Goal: Transaction & Acquisition: Book appointment/travel/reservation

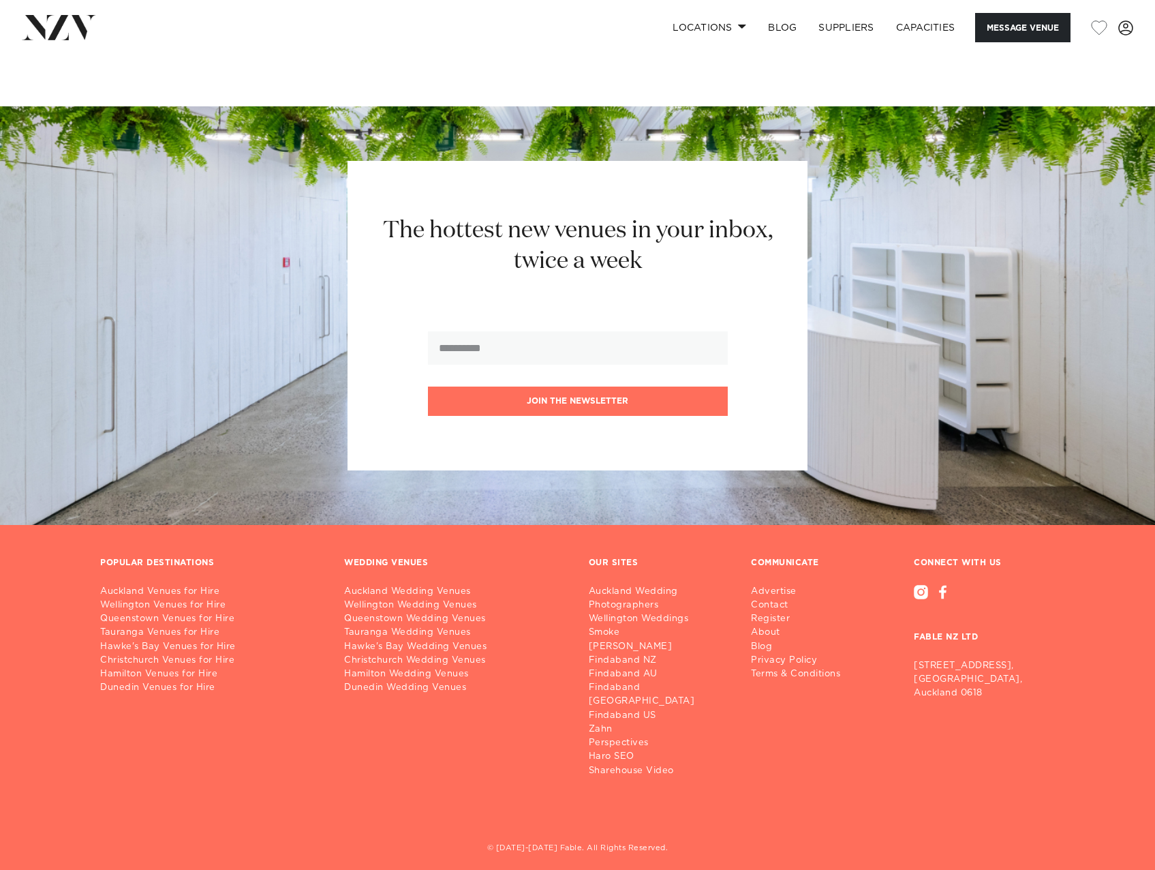
scroll to position [1007, 0]
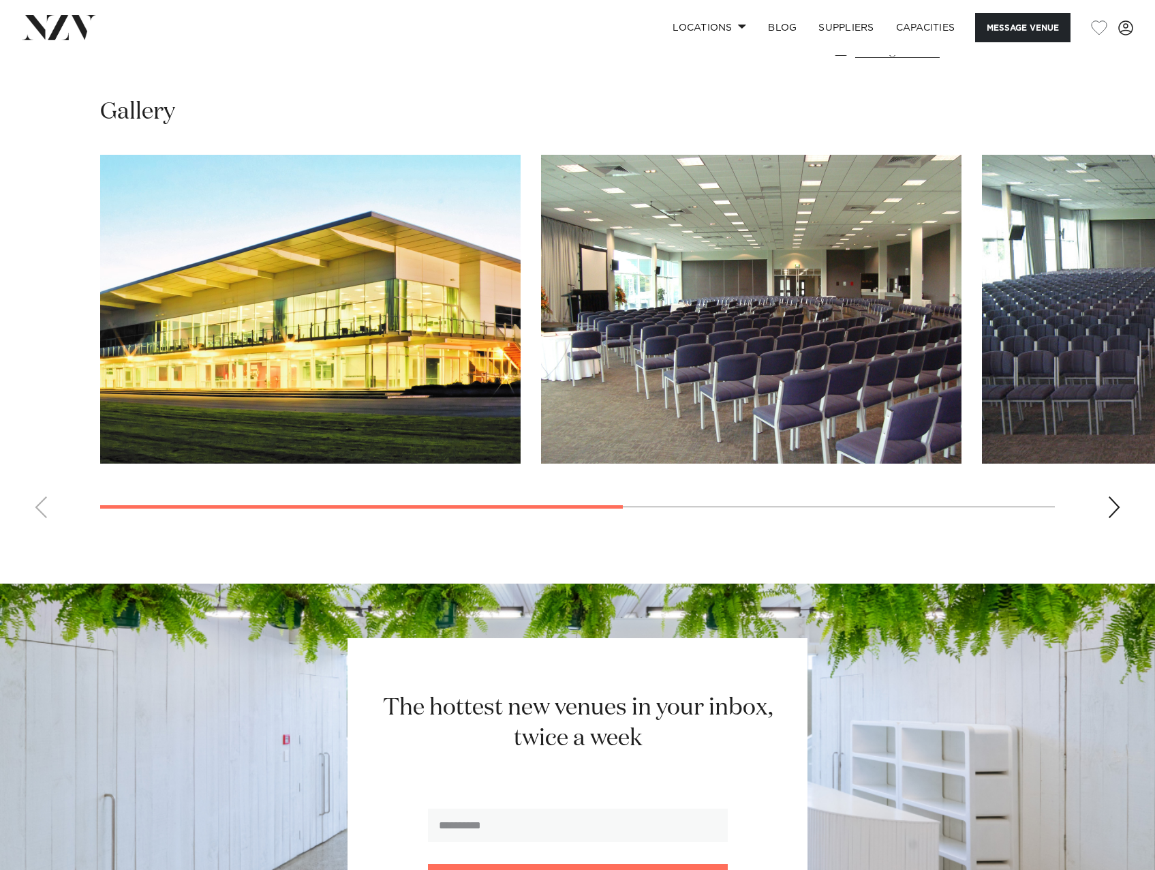
click at [1105, 503] on swiper-container at bounding box center [577, 342] width 1155 height 374
click at [1108, 508] on div "Next slide" at bounding box center [1115, 507] width 14 height 22
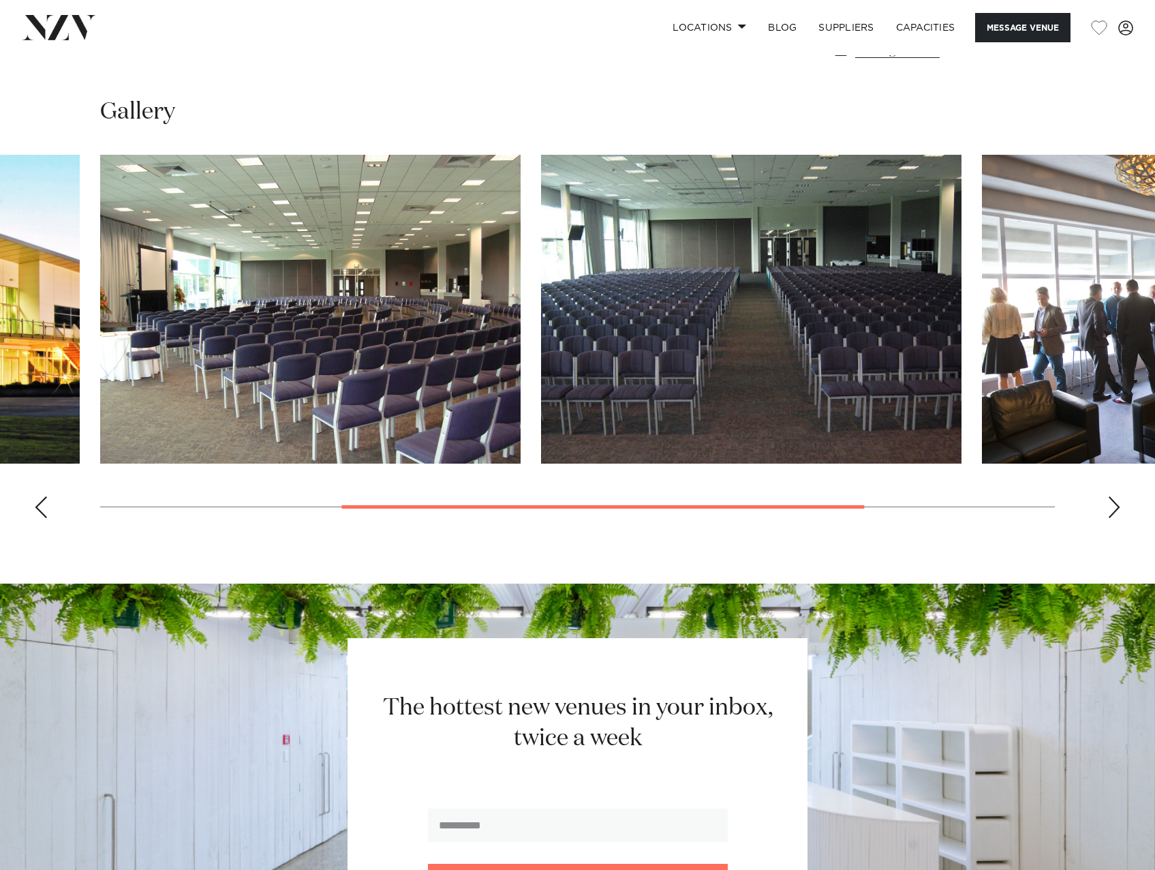
click at [1115, 505] on div "Next slide" at bounding box center [1115, 507] width 14 height 22
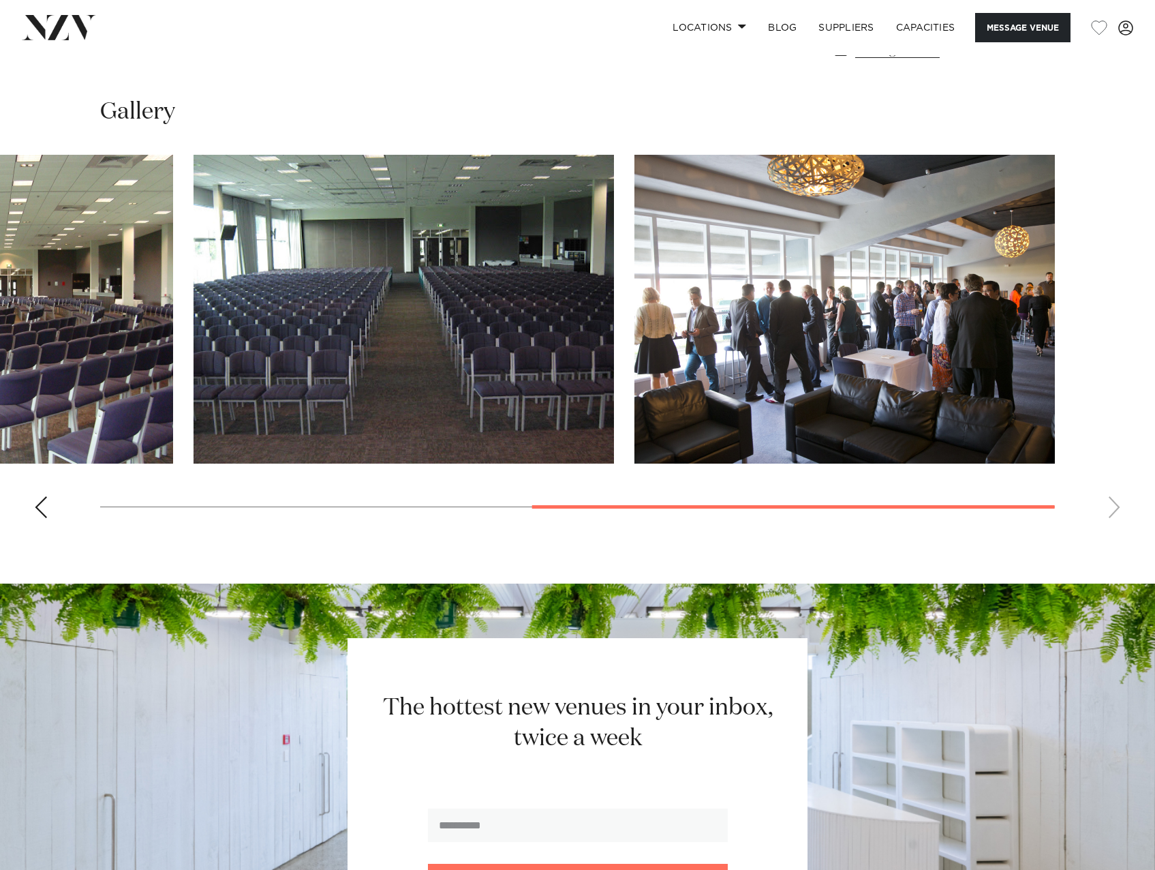
click at [1115, 504] on swiper-container at bounding box center [577, 342] width 1155 height 374
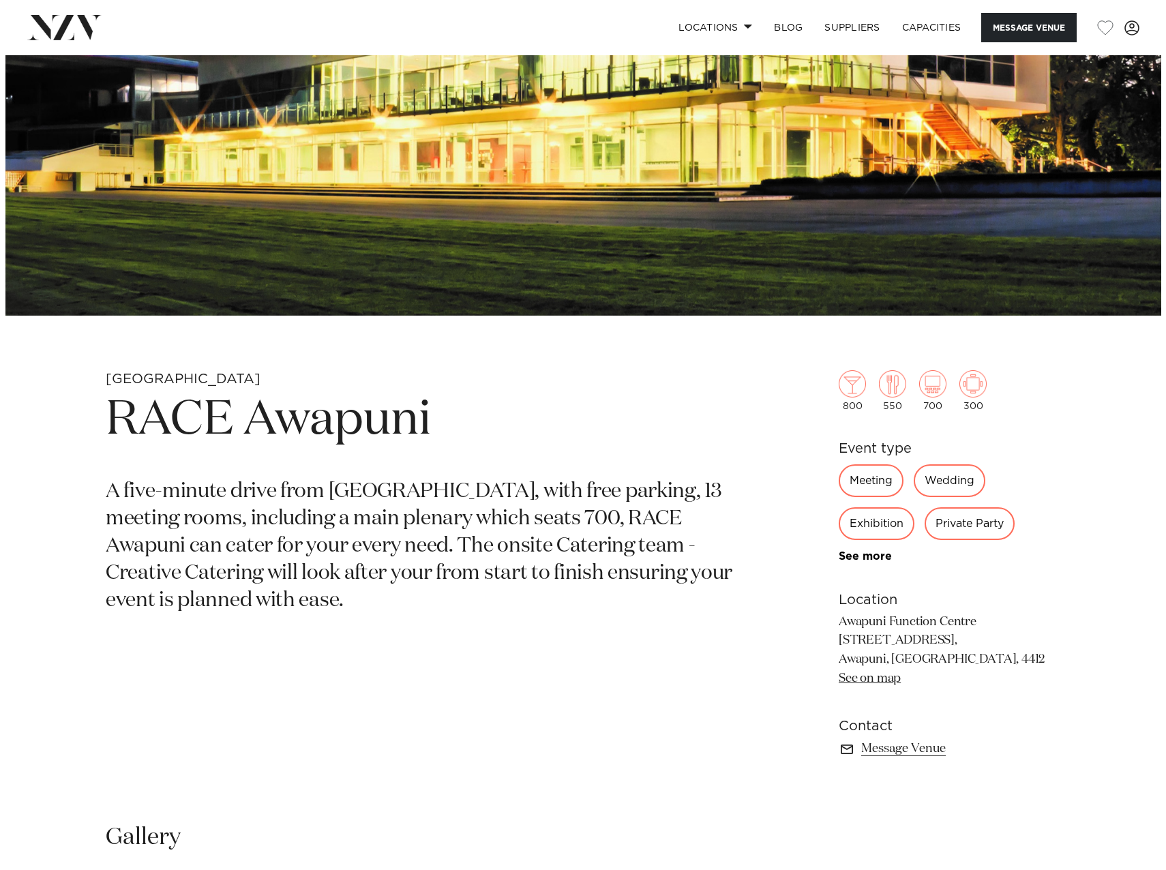
scroll to position [52, 0]
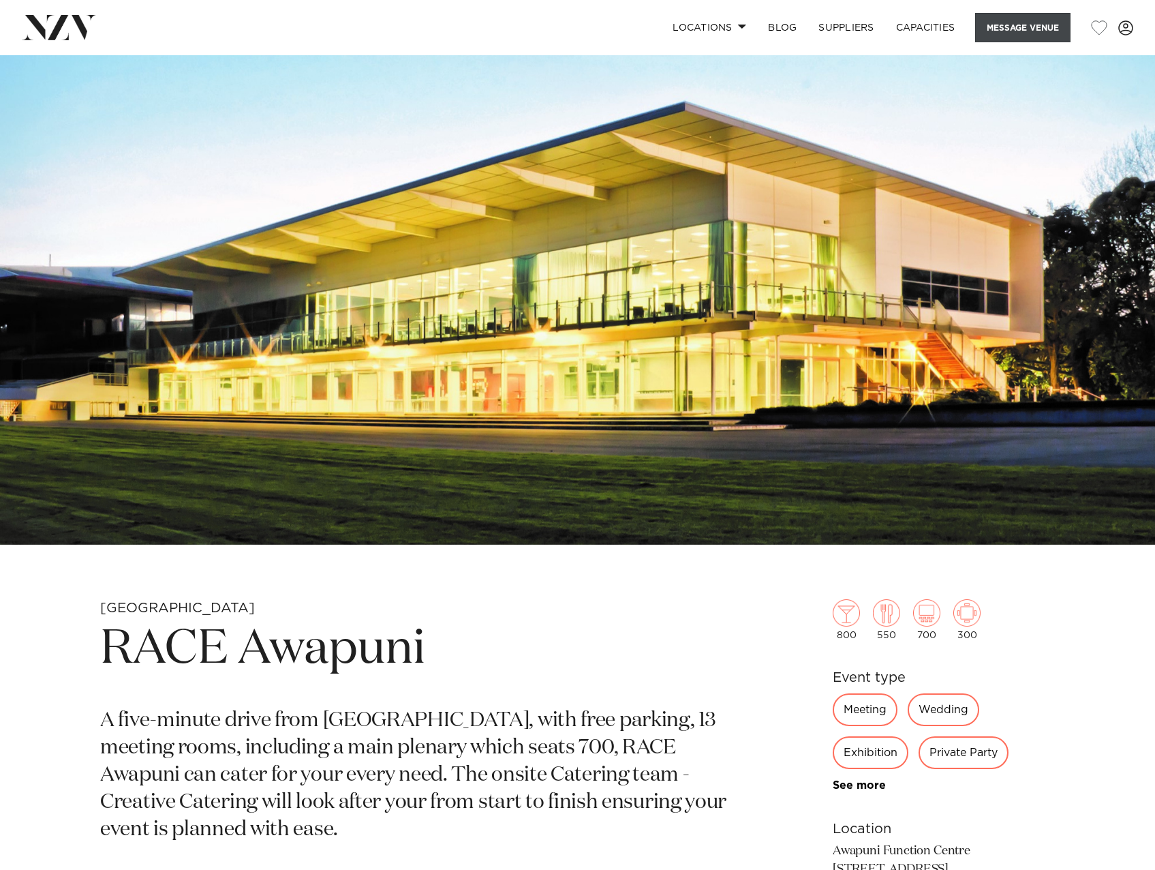
click at [1045, 25] on button "Message Venue" at bounding box center [1022, 27] width 95 height 29
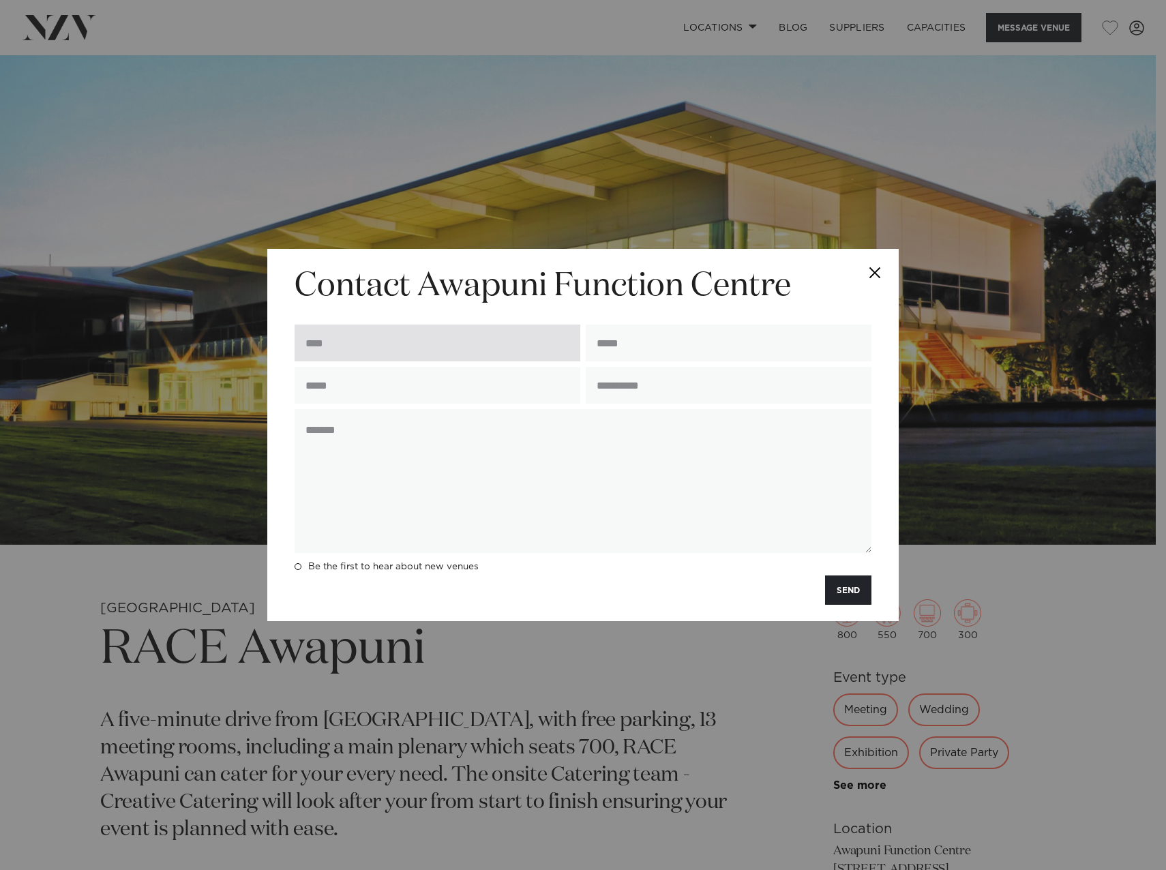
click at [494, 336] on input "text" at bounding box center [437, 342] width 286 height 37
type input "**********"
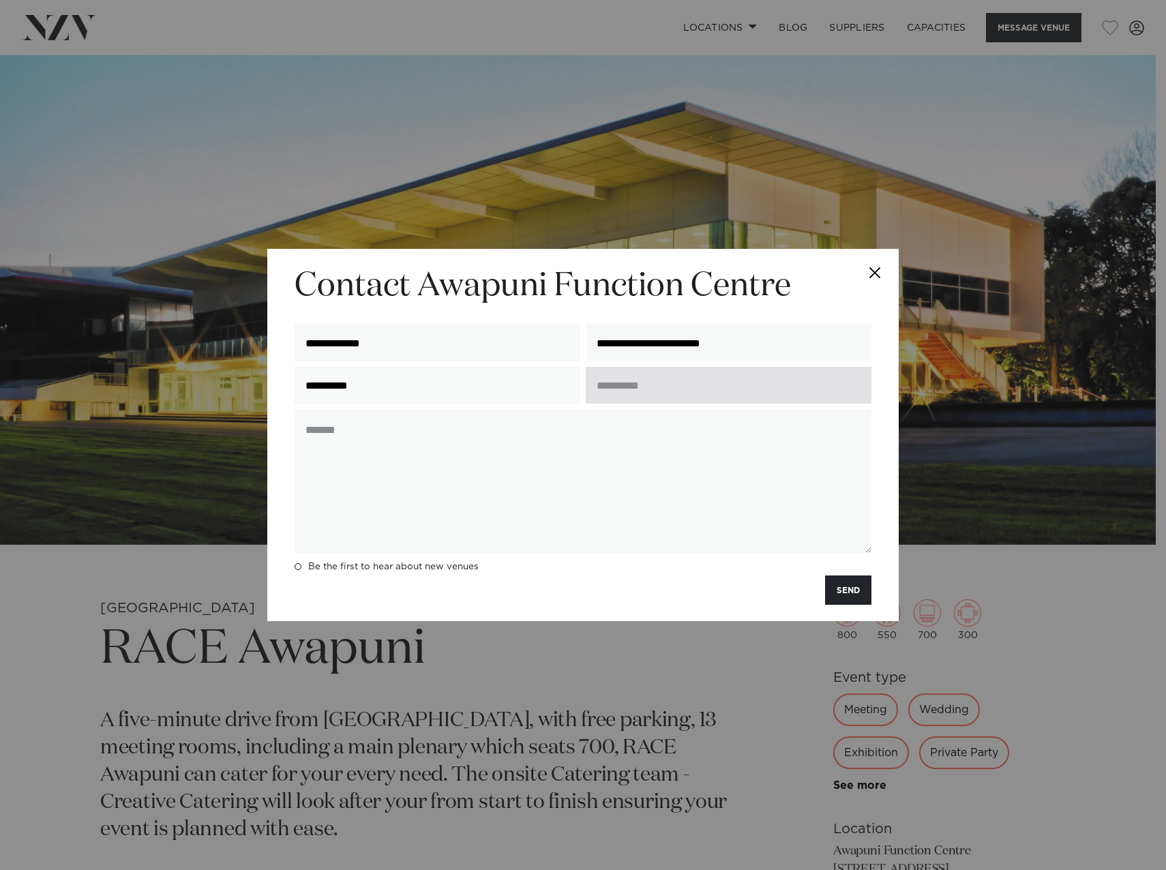
drag, startPoint x: 619, startPoint y: 387, endPoint x: 633, endPoint y: 387, distance: 13.7
click at [619, 387] on input "text" at bounding box center [729, 385] width 286 height 37
type input "**********"
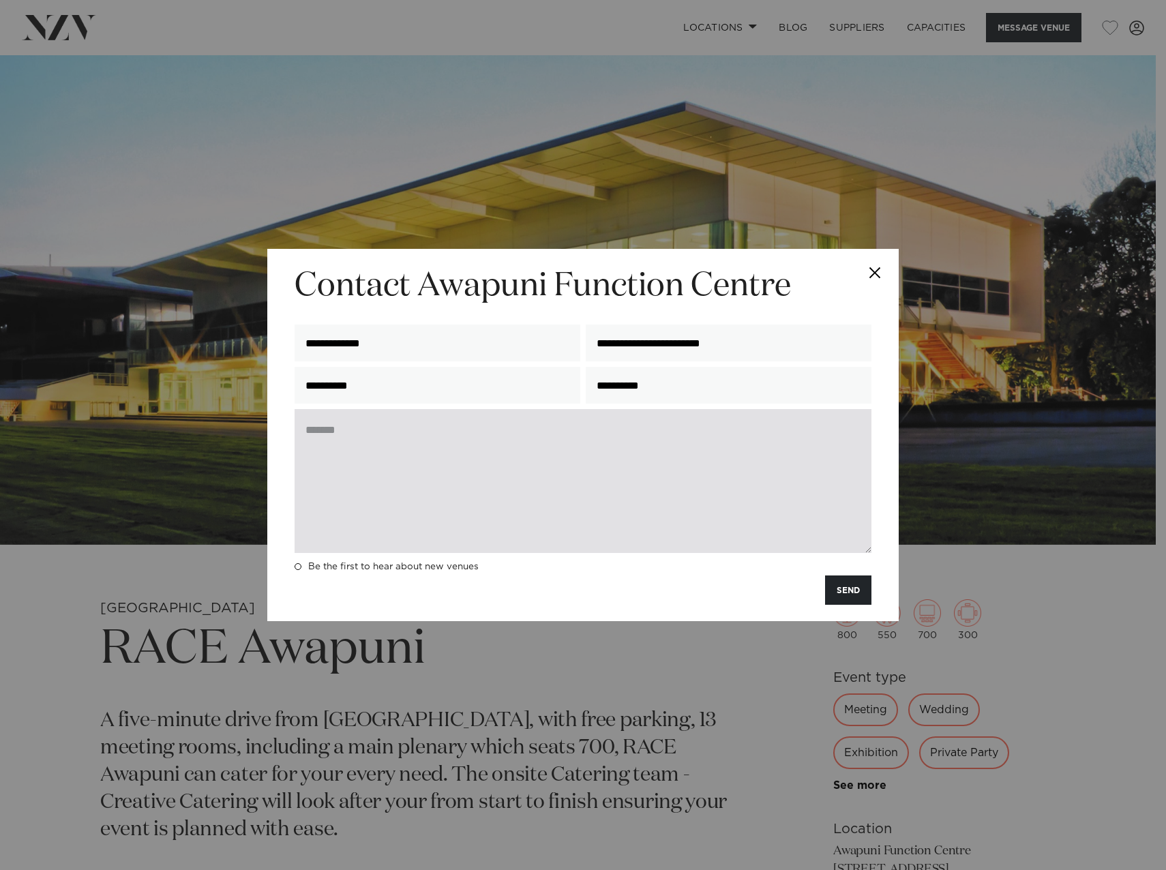
click at [575, 438] on textarea at bounding box center [582, 481] width 577 height 144
click at [405, 449] on textarea "**********" at bounding box center [582, 481] width 577 height 144
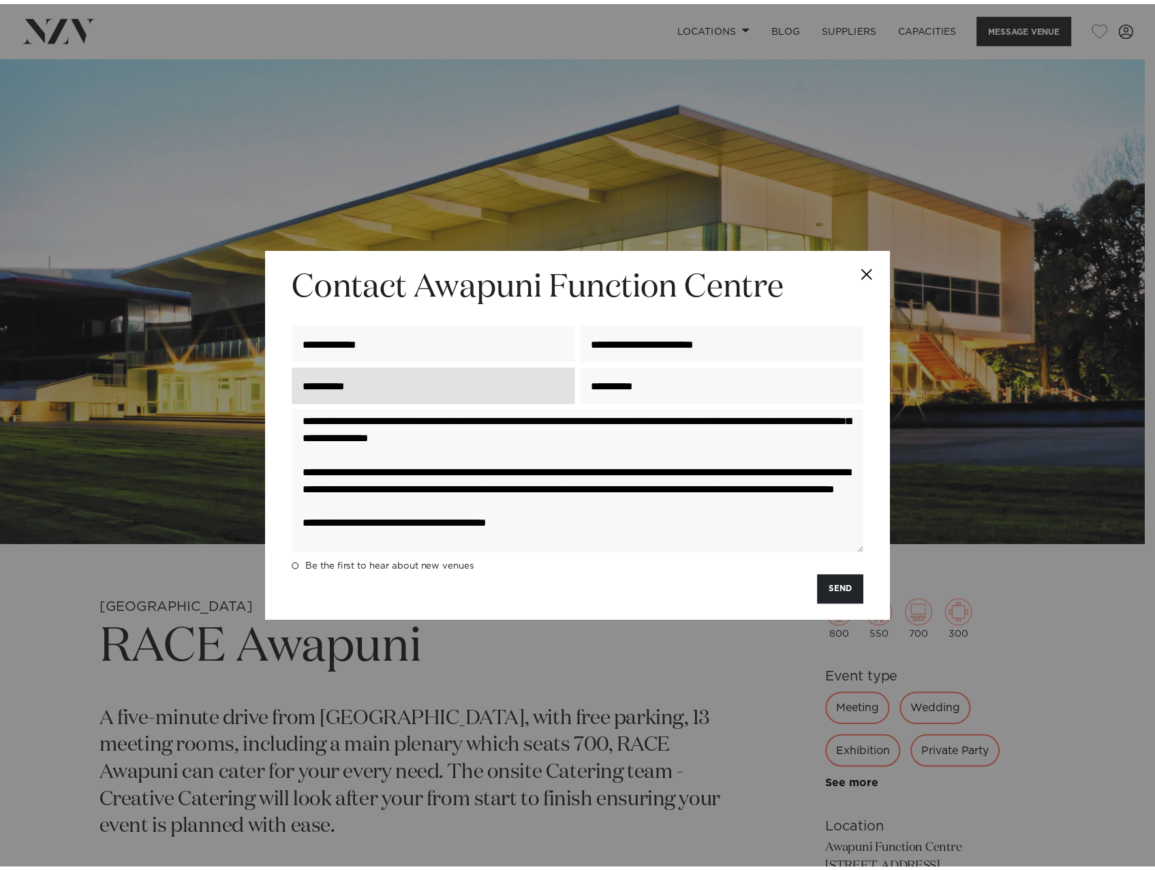
scroll to position [0, 0]
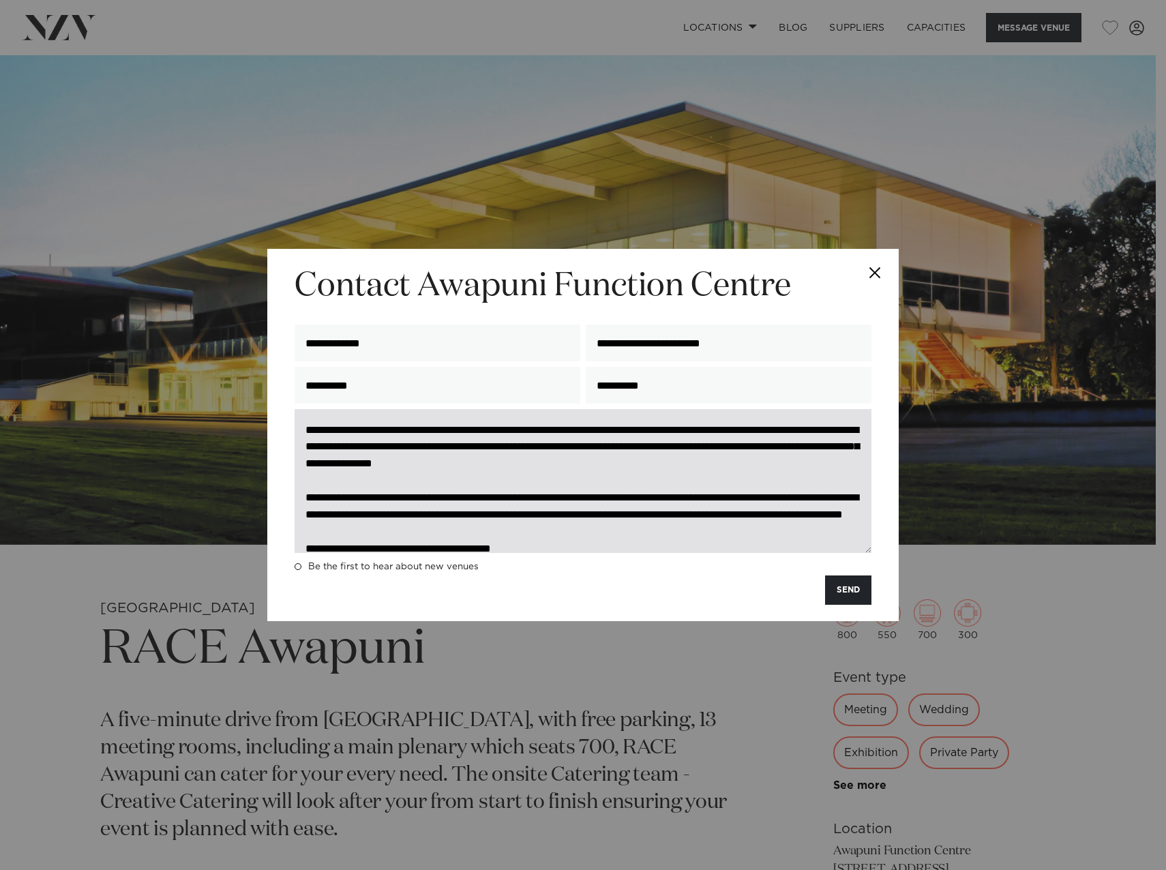
drag, startPoint x: 391, startPoint y: 543, endPoint x: 302, endPoint y: 412, distance: 158.1
click at [302, 412] on textarea "**********" at bounding box center [582, 481] width 577 height 144
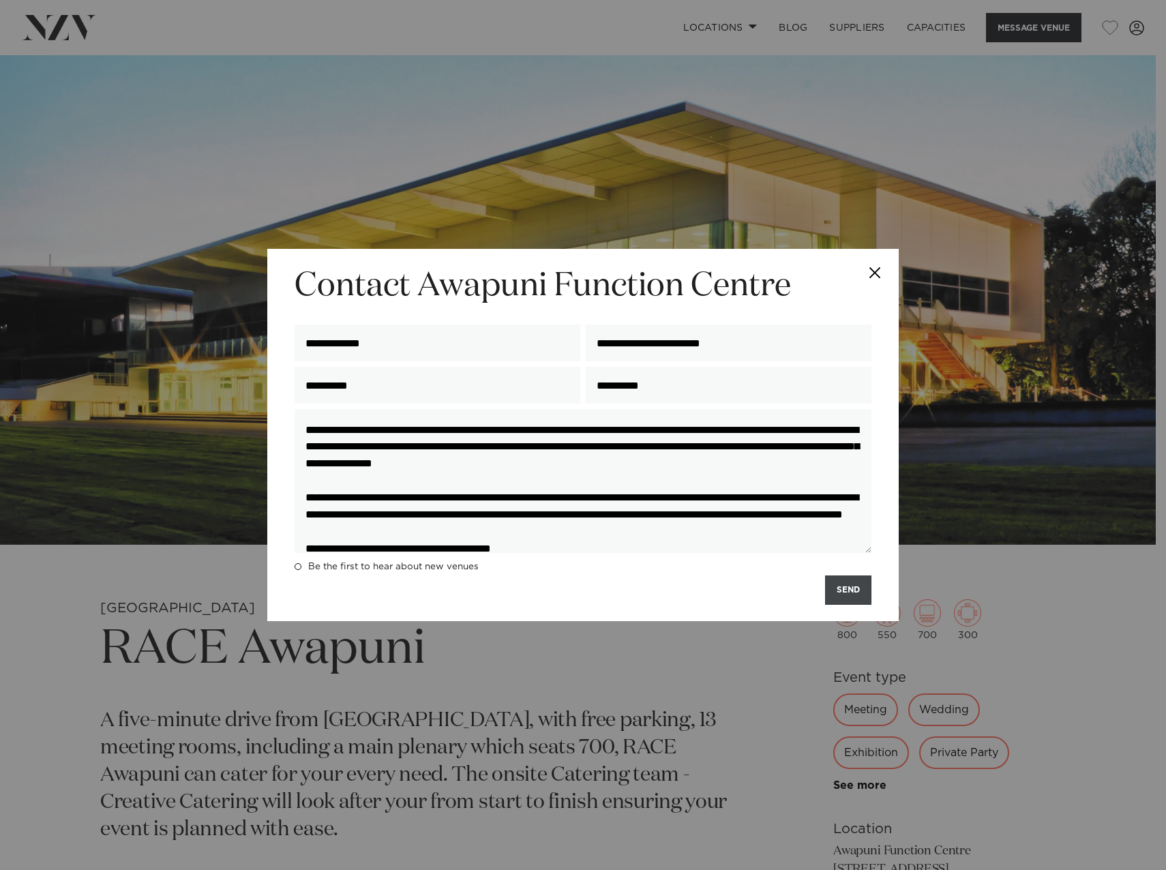
type textarea "**********"
click at [849, 591] on button "SEND" at bounding box center [848, 589] width 46 height 29
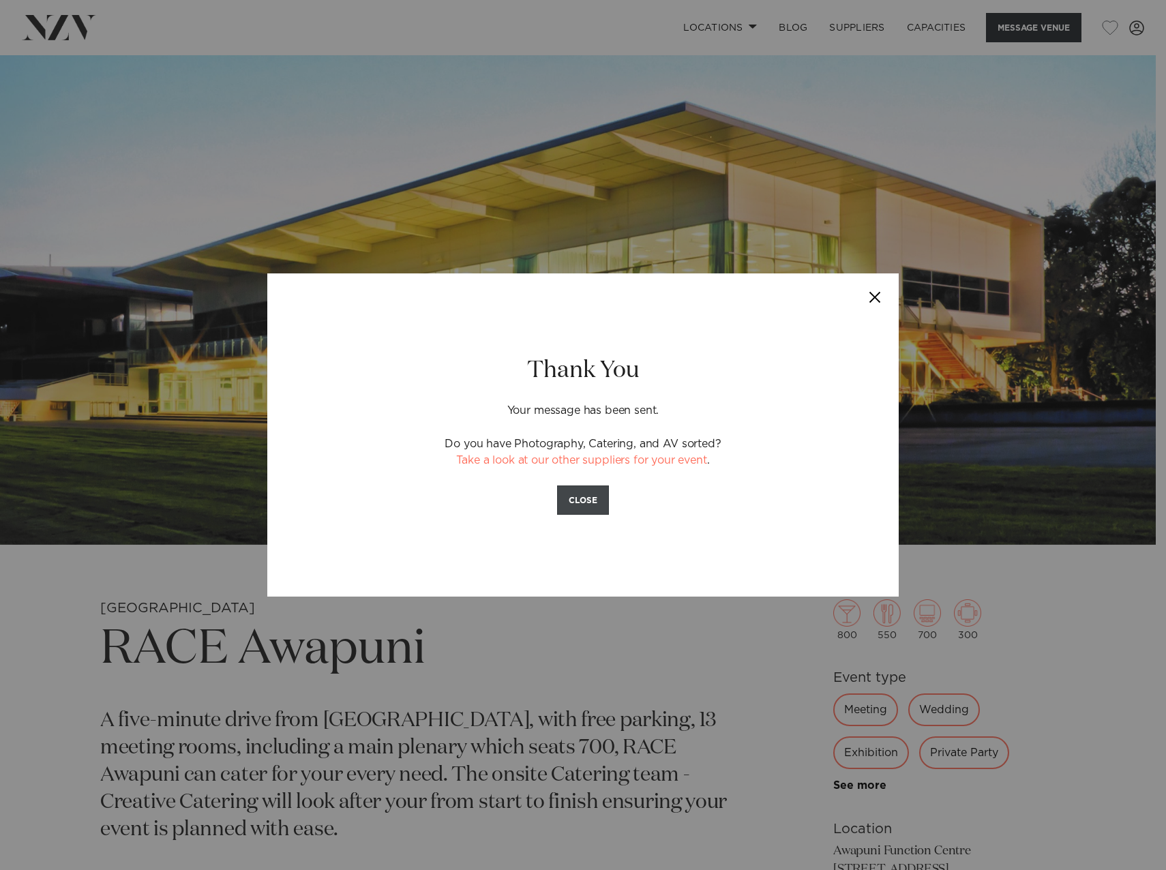
click at [595, 494] on button "CLOSE" at bounding box center [583, 499] width 52 height 29
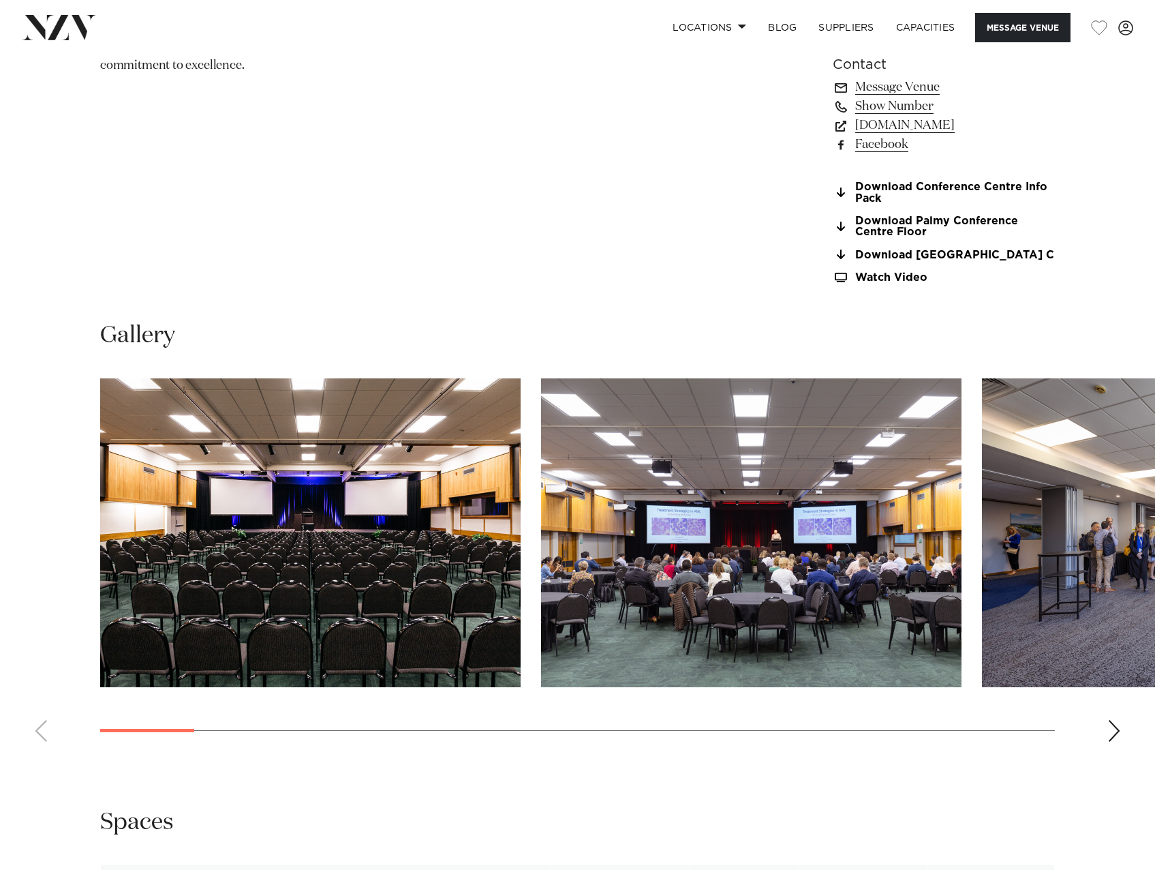
scroll to position [1363, 0]
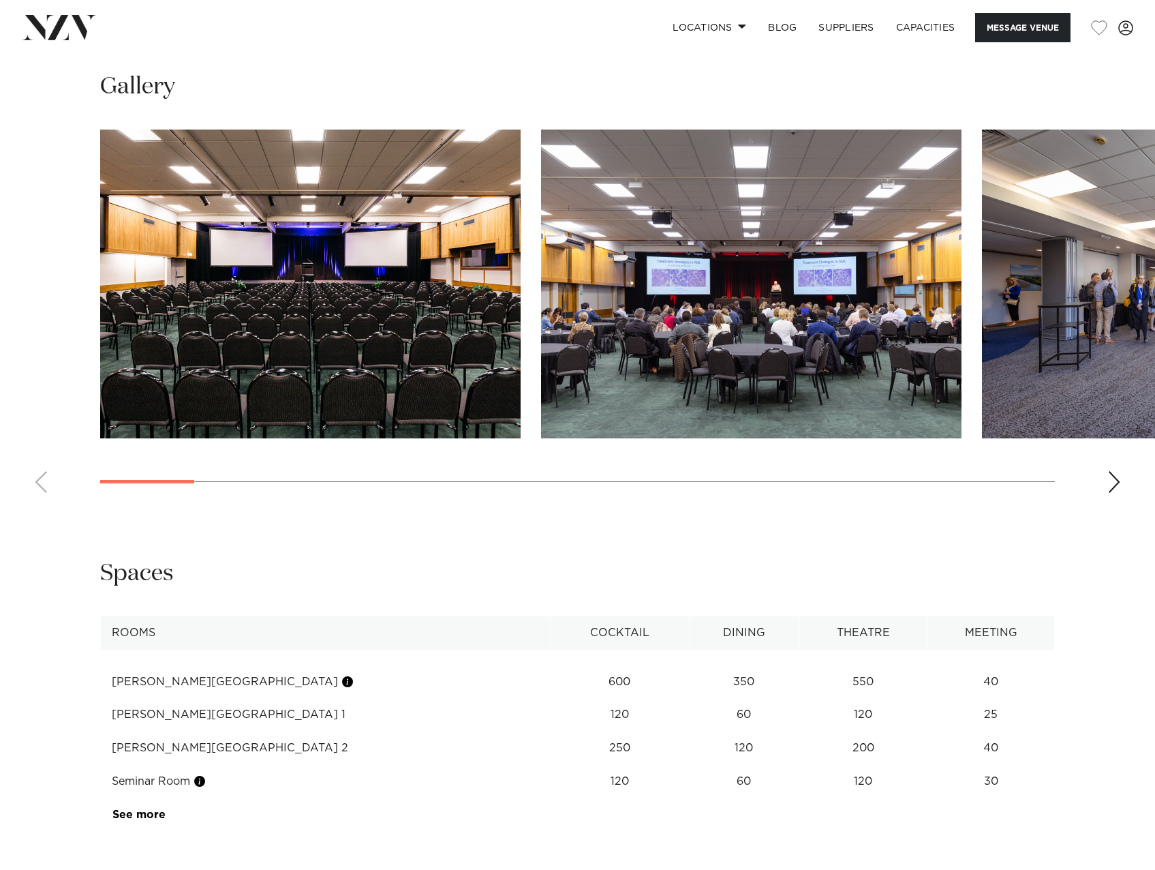
click at [1120, 493] on div "Next slide" at bounding box center [1115, 482] width 14 height 22
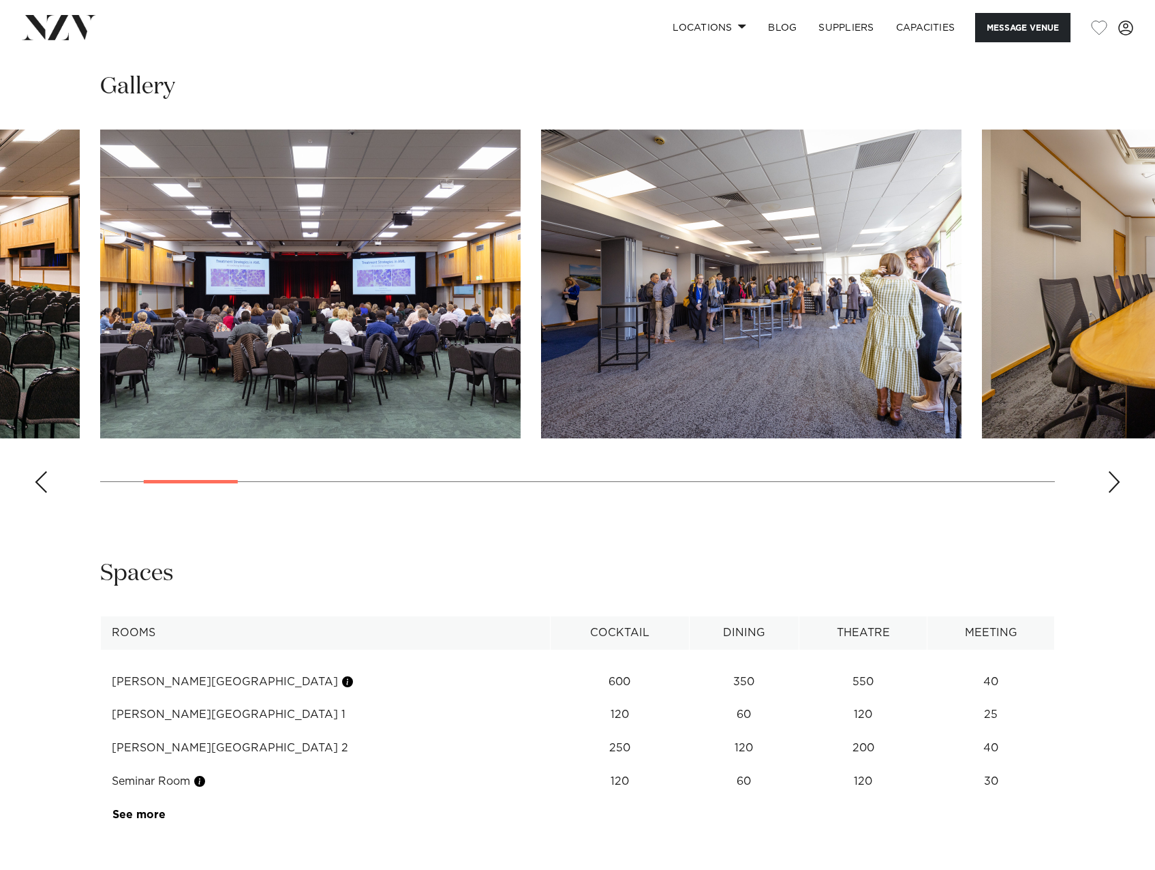
click at [1115, 493] on div "Next slide" at bounding box center [1115, 482] width 14 height 22
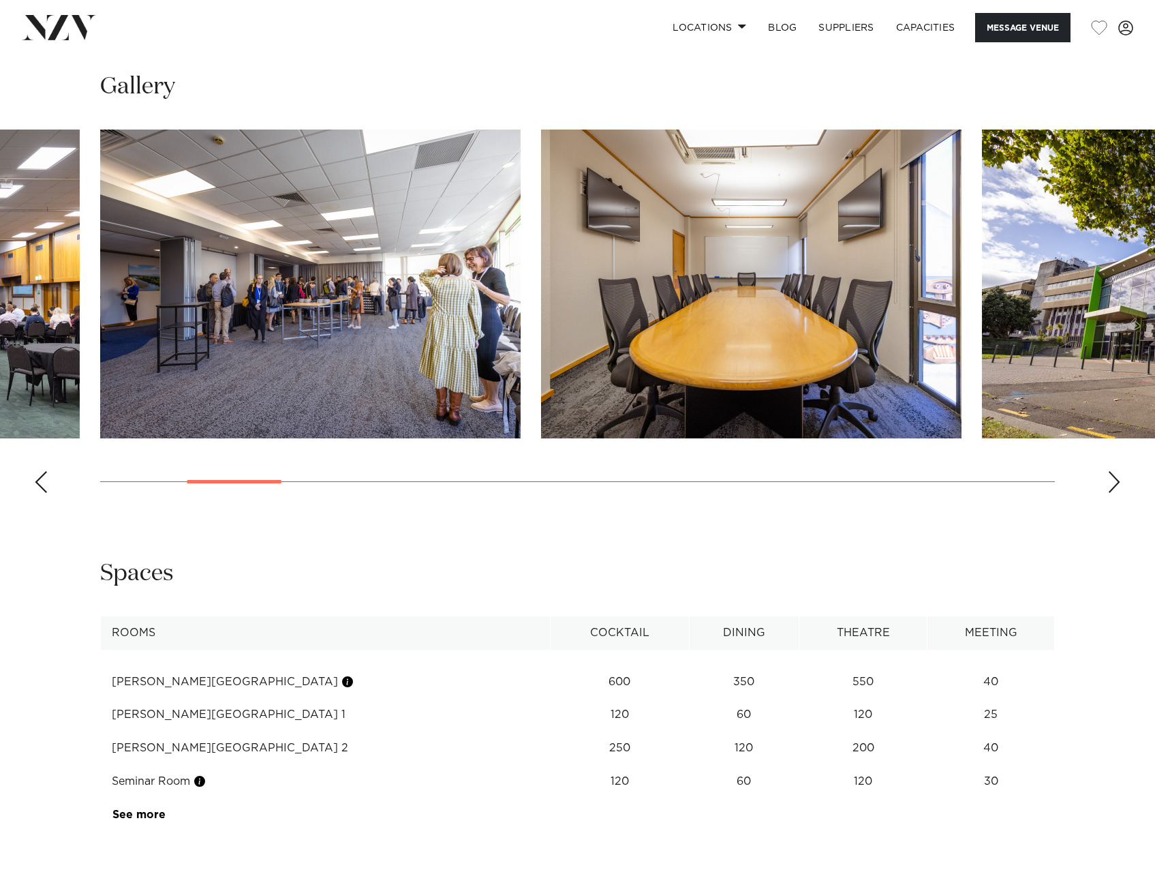
click at [1115, 493] on div "Next slide" at bounding box center [1115, 482] width 14 height 22
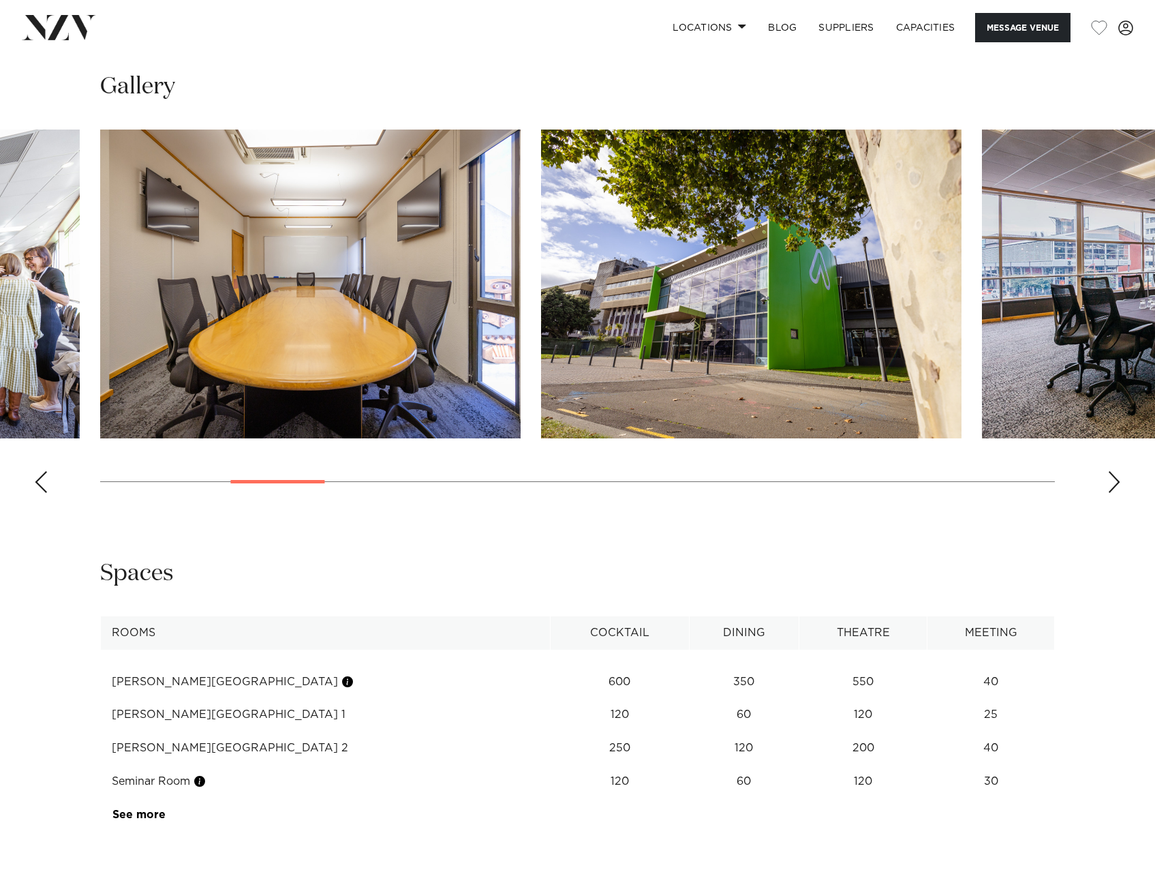
click at [34, 490] on swiper-container at bounding box center [577, 317] width 1155 height 374
click at [46, 491] on div "Previous slide" at bounding box center [41, 482] width 14 height 22
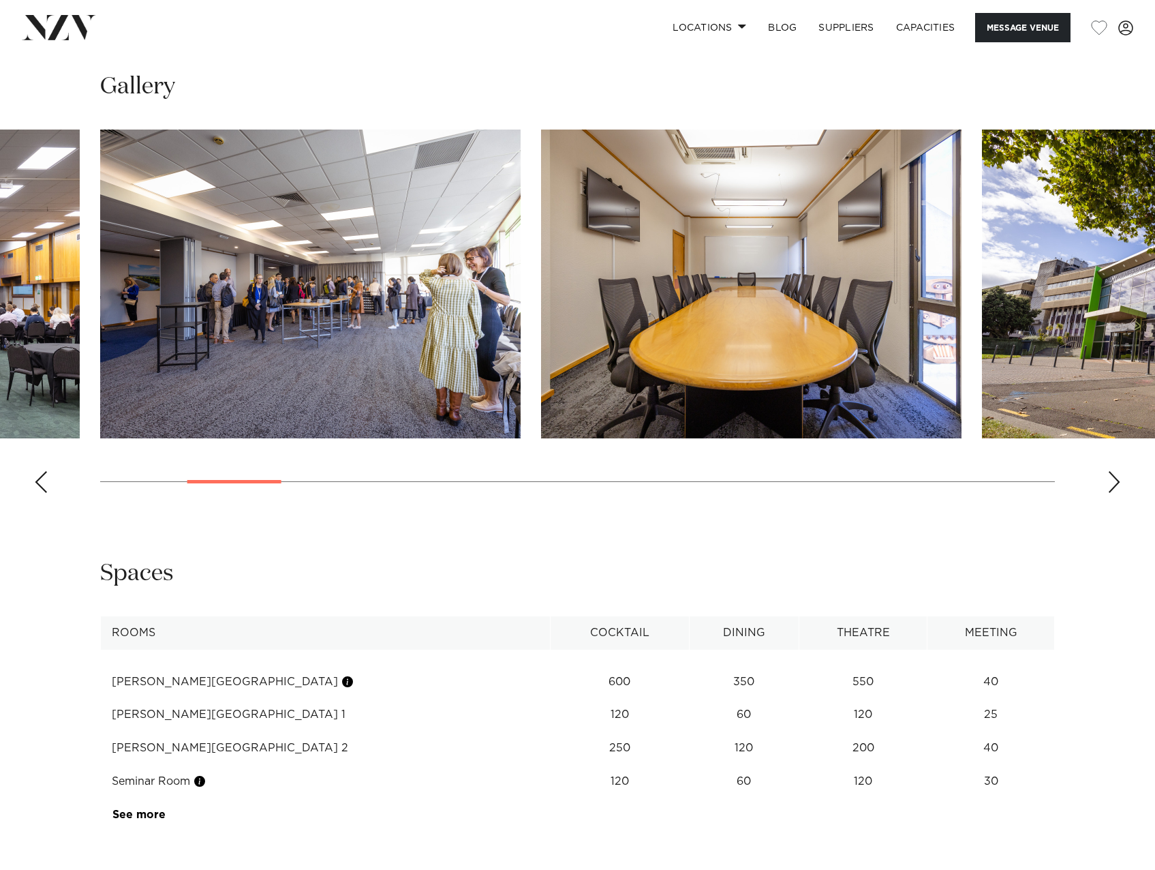
click at [49, 494] on swiper-container at bounding box center [577, 317] width 1155 height 374
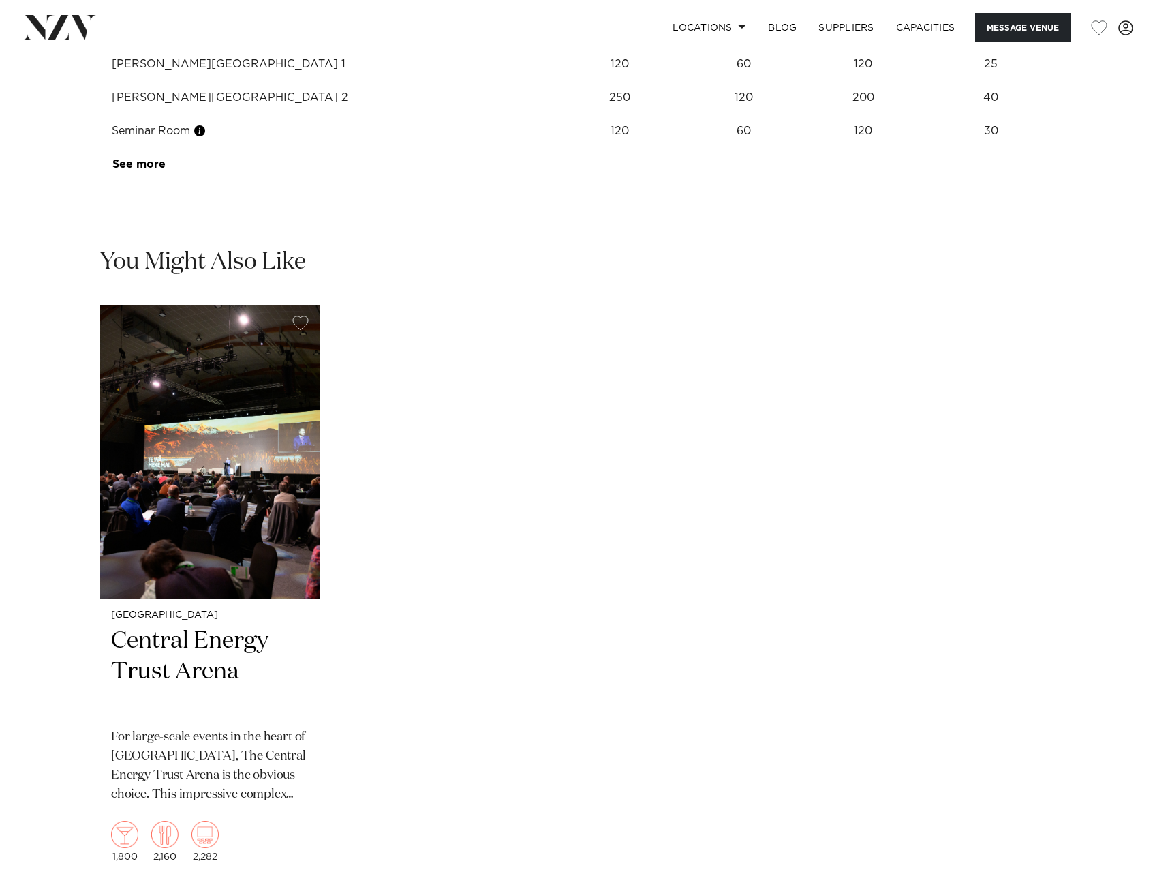
scroll to position [1888, 0]
